Goal: Task Accomplishment & Management: Use online tool/utility

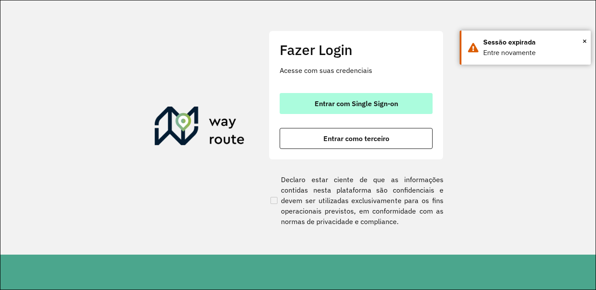
click at [309, 101] on button "Entrar com Single Sign-on" at bounding box center [356, 103] width 153 height 21
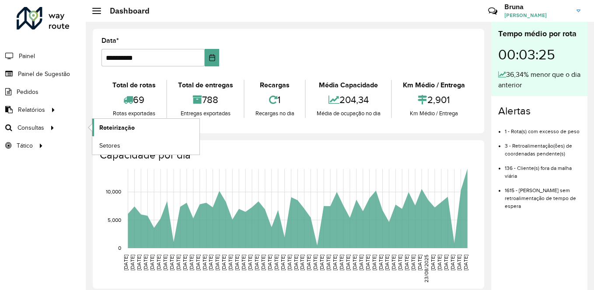
click at [109, 128] on span "Roteirização" at bounding box center [116, 127] width 35 height 9
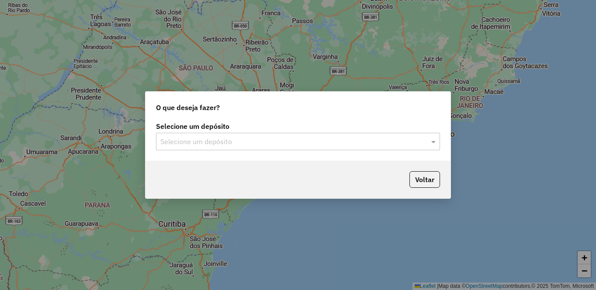
click at [278, 139] on input "text" at bounding box center [289, 142] width 258 height 10
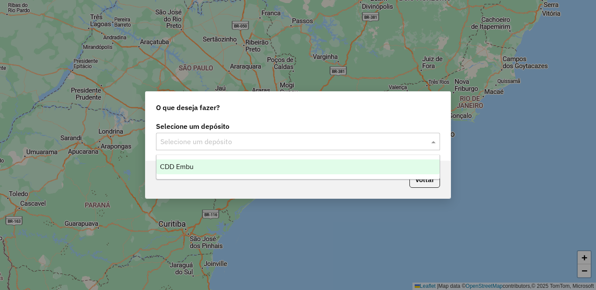
click at [247, 162] on div "CDD Embu" at bounding box center [298, 167] width 283 height 15
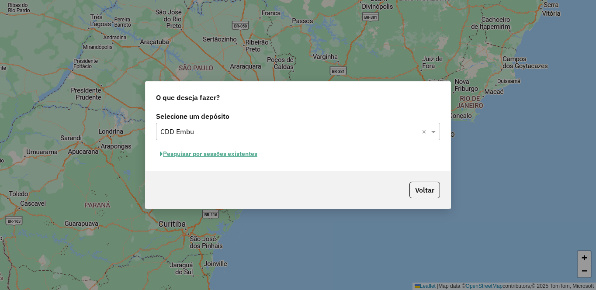
click at [242, 155] on button "Pesquisar por sessões existentes" at bounding box center [208, 154] width 105 height 14
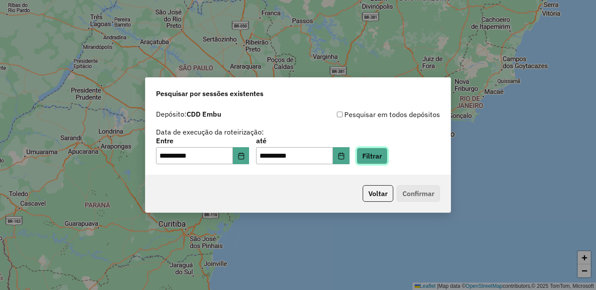
click at [388, 159] on button "Filtrar" at bounding box center [372, 156] width 31 height 17
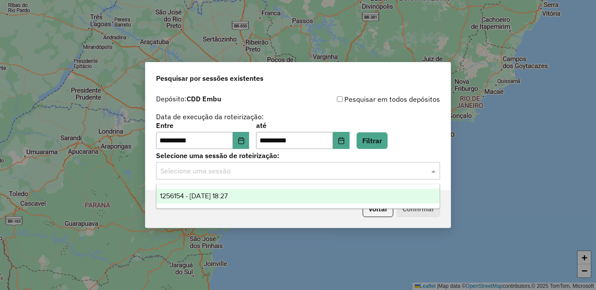
click at [244, 169] on input "text" at bounding box center [289, 171] width 258 height 10
click at [207, 197] on span "1256154 - [DATE] 18:27" at bounding box center [194, 195] width 68 height 7
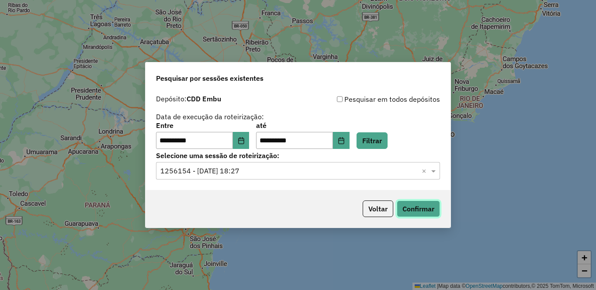
click at [428, 217] on button "Confirmar" at bounding box center [418, 209] width 43 height 17
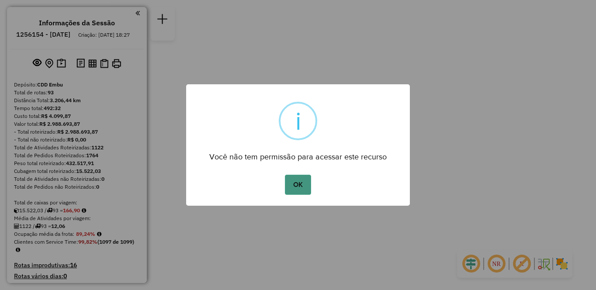
click at [292, 184] on button "OK" at bounding box center [298, 185] width 26 height 20
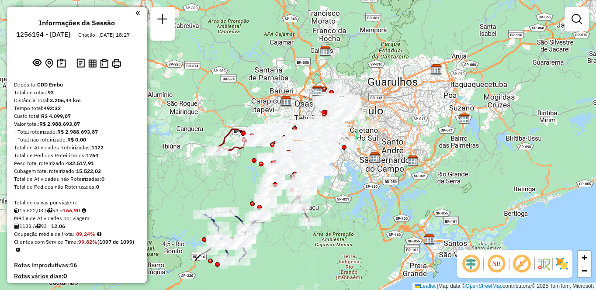
click at [497, 263] on em at bounding box center [496, 264] width 21 height 21
click at [525, 263] on em at bounding box center [522, 264] width 21 height 21
click at [562, 264] on img at bounding box center [562, 264] width 14 height 14
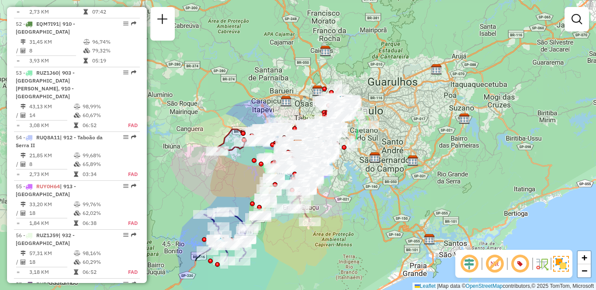
scroll to position [1569, 0]
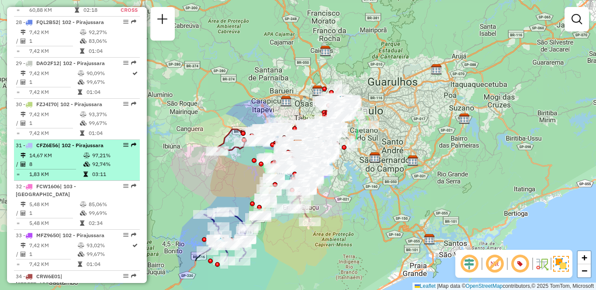
click at [59, 160] on td "14,67 KM" at bounding box center [56, 155] width 54 height 9
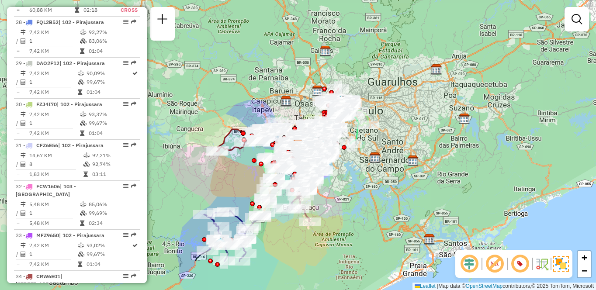
select select "**********"
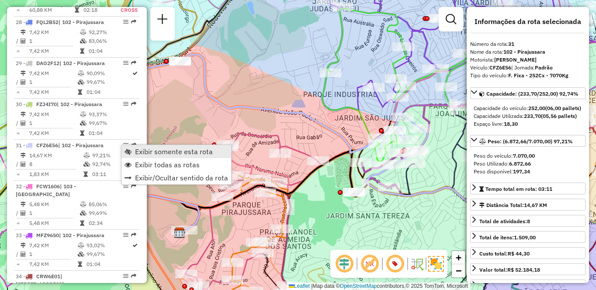
click at [165, 153] on span "Exibir somente esta rota" at bounding box center [174, 151] width 78 height 7
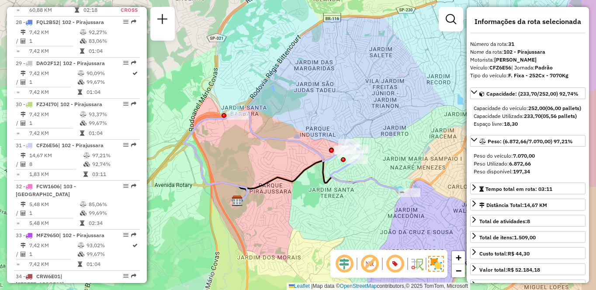
drag, startPoint x: 375, startPoint y: 210, endPoint x: 332, endPoint y: 192, distance: 46.3
click at [332, 192] on div "Janela de atendimento Grade de atendimento Capacidade Transportadoras Veículos …" at bounding box center [298, 145] width 596 height 290
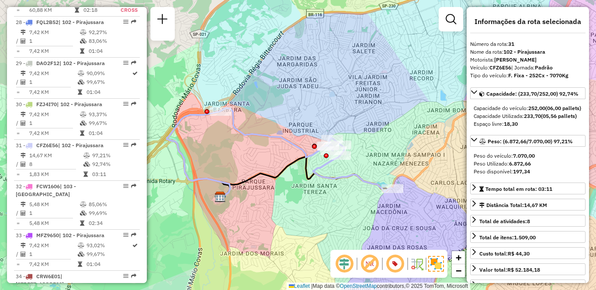
click at [445, 147] on div "Janela de atendimento Grade de atendimento Capacidade Transportadoras Veículos …" at bounding box center [298, 145] width 596 height 290
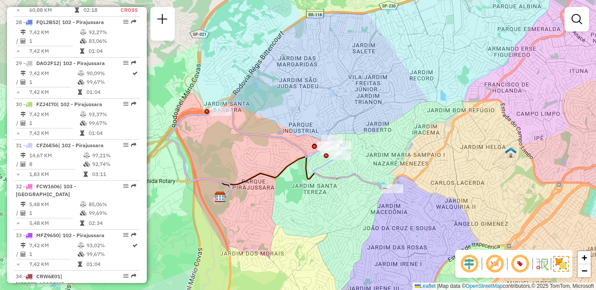
drag, startPoint x: 442, startPoint y: 153, endPoint x: 382, endPoint y: 153, distance: 59.5
